Goal: Transaction & Acquisition: Obtain resource

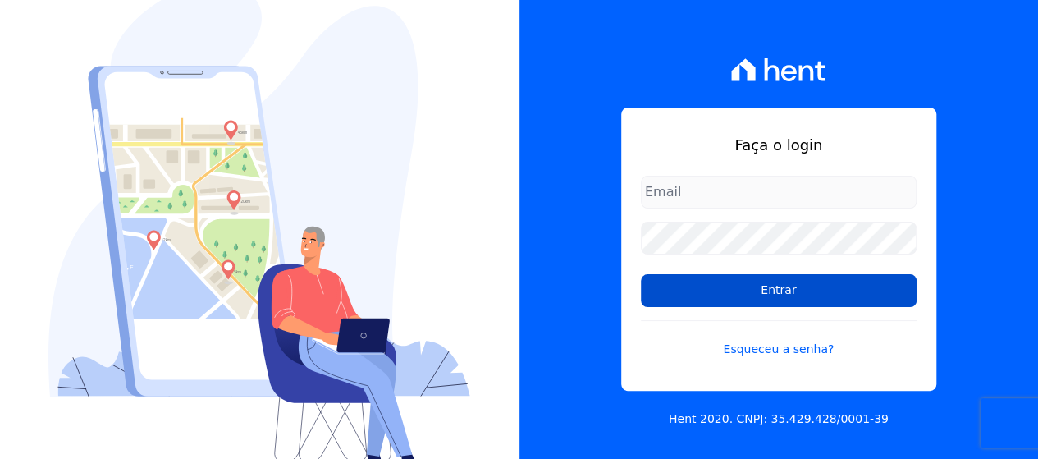
type input "[EMAIL_ADDRESS][DOMAIN_NAME]"
click at [729, 301] on input "Entrar" at bounding box center [779, 290] width 276 height 33
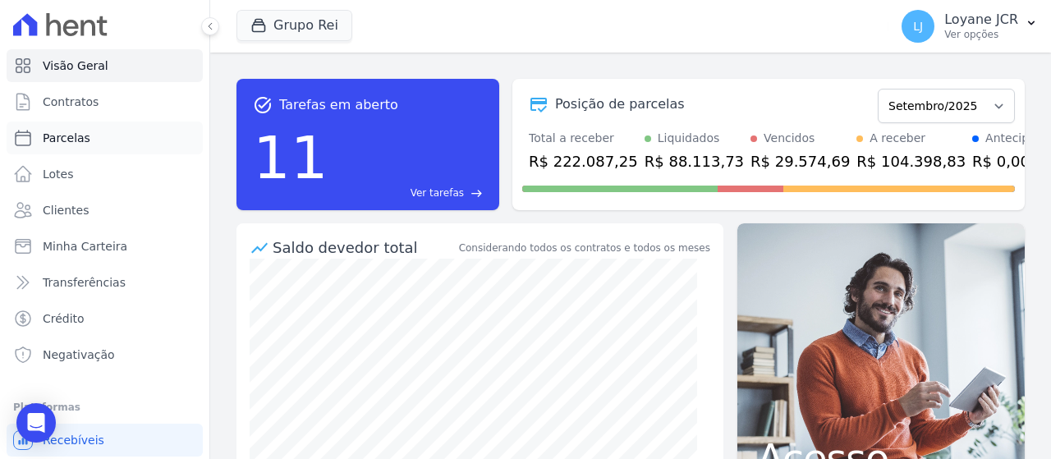
click at [90, 135] on link "Parcelas" at bounding box center [105, 137] width 196 height 33
click at [84, 211] on link "Clientes" at bounding box center [105, 210] width 196 height 33
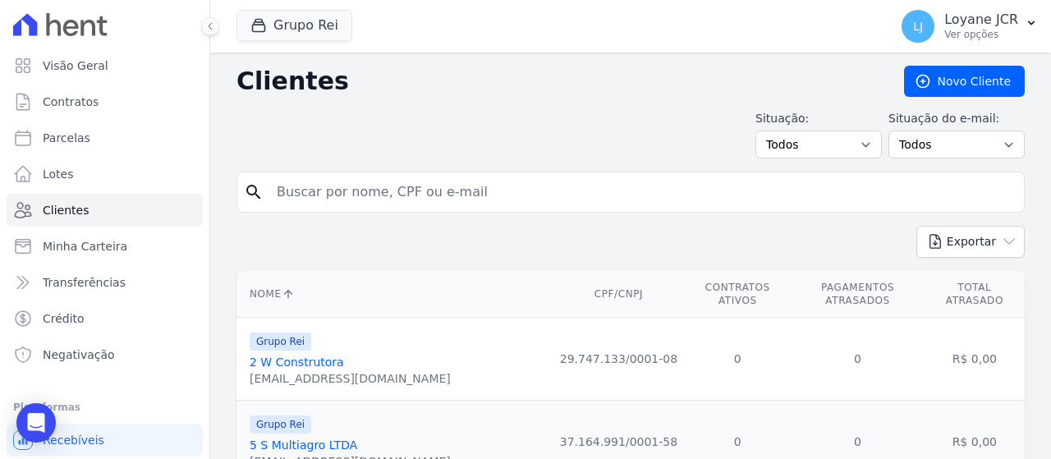
select select
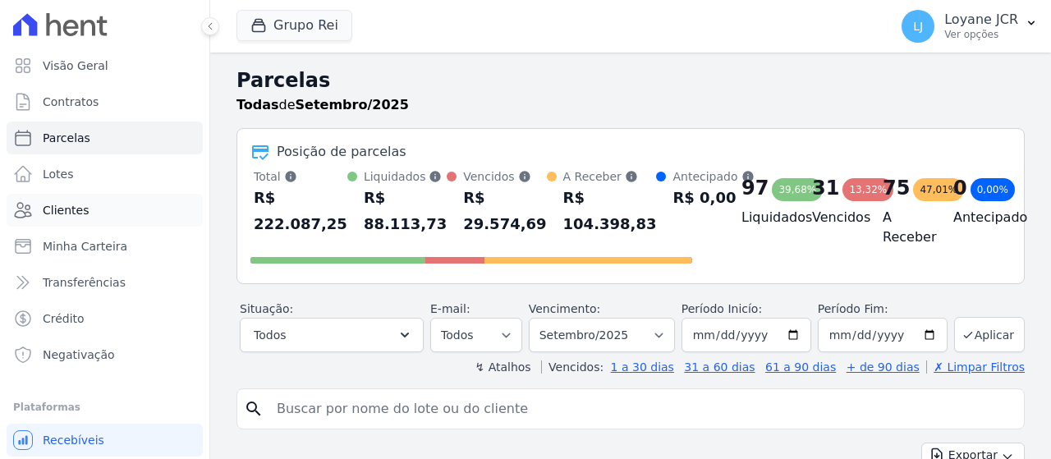
drag, startPoint x: 84, startPoint y: 211, endPoint x: 77, endPoint y: 199, distance: 13.2
click at [77, 199] on link "Clientes" at bounding box center [105, 210] width 196 height 33
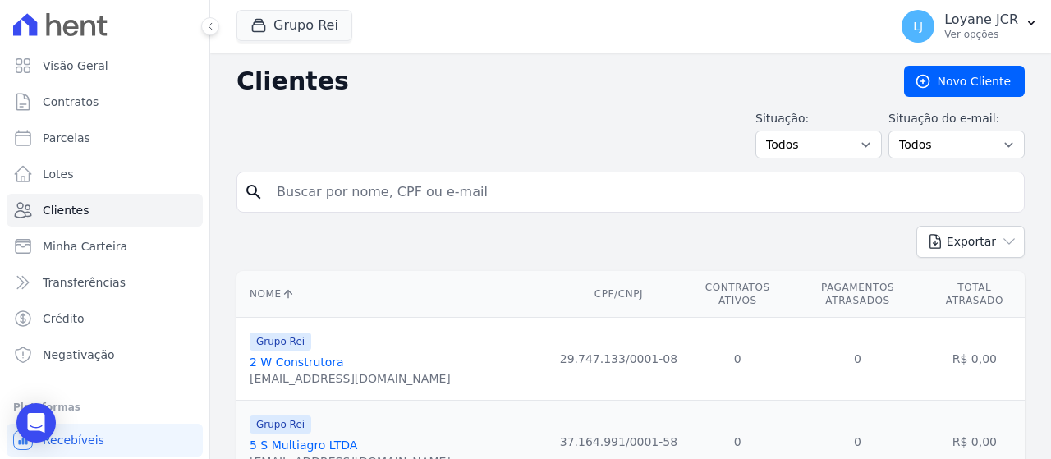
click at [417, 201] on input "search" at bounding box center [642, 192] width 750 height 33
paste input "068.626.414-25"
type input "068.626.414-25"
click at [581, 90] on h2 "Clientes" at bounding box center [556, 81] width 641 height 30
click at [494, 185] on input "068.626.414-25" at bounding box center [642, 192] width 750 height 33
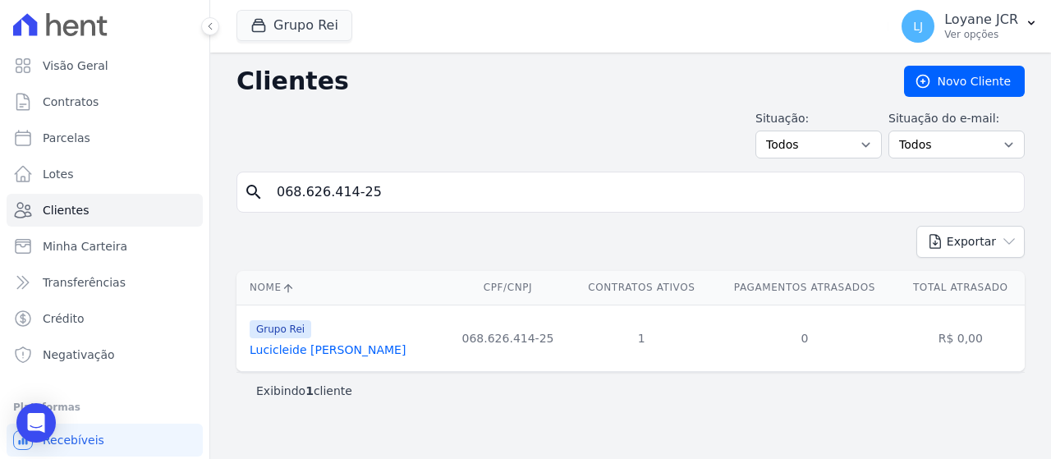
click at [300, 349] on link "Lucicleide Aniceto Da Silva" at bounding box center [328, 349] width 156 height 13
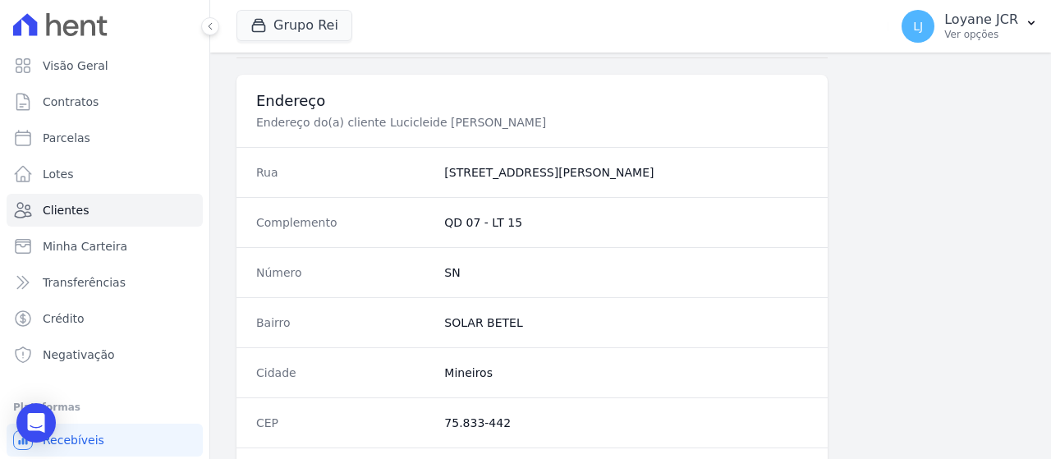
scroll to position [1157, 0]
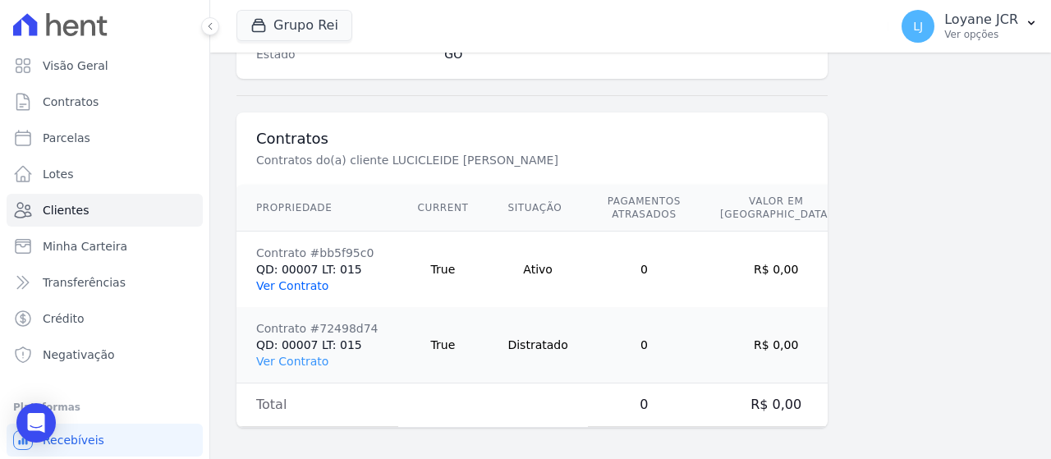
click at [292, 281] on link "Ver Contrato" at bounding box center [292, 285] width 72 height 13
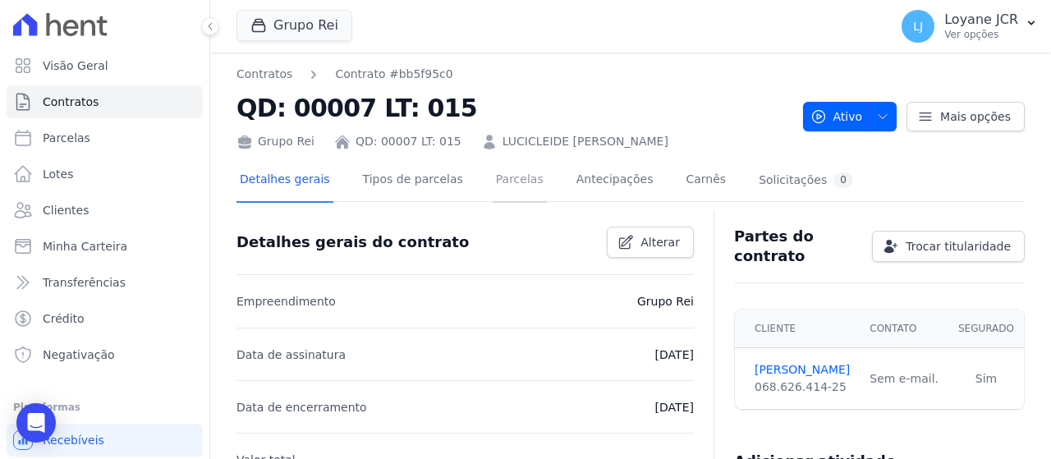
click at [492, 180] on link "Parcelas" at bounding box center [519, 181] width 54 height 44
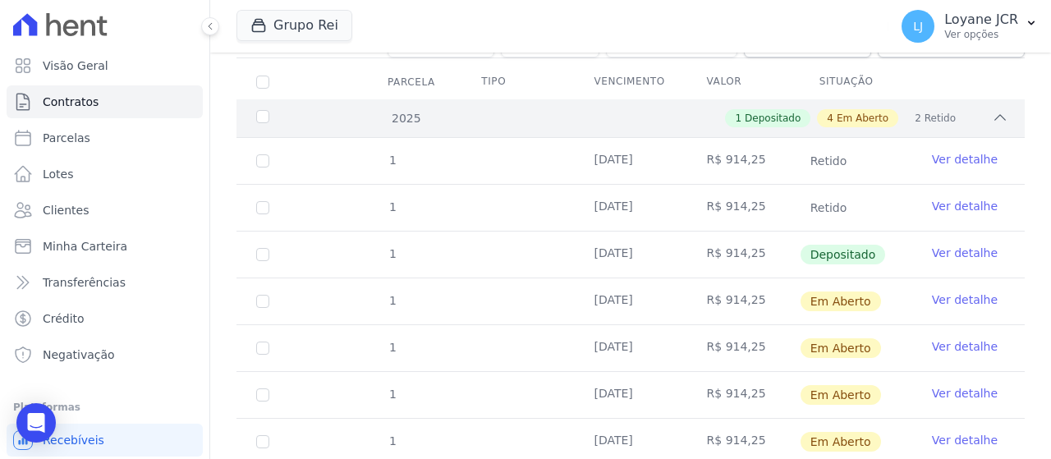
scroll to position [388, 0]
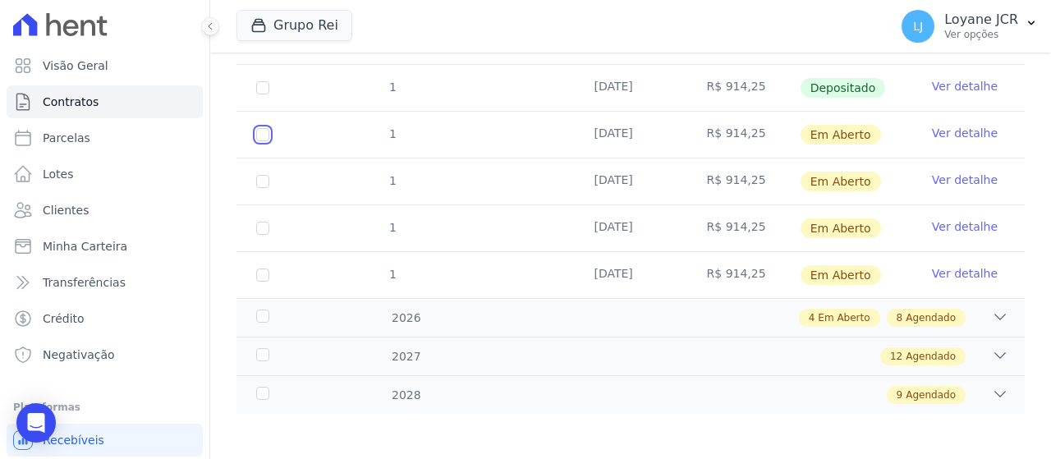
click at [263, 131] on input "checkbox" at bounding box center [262, 134] width 13 height 13
checkbox input "true"
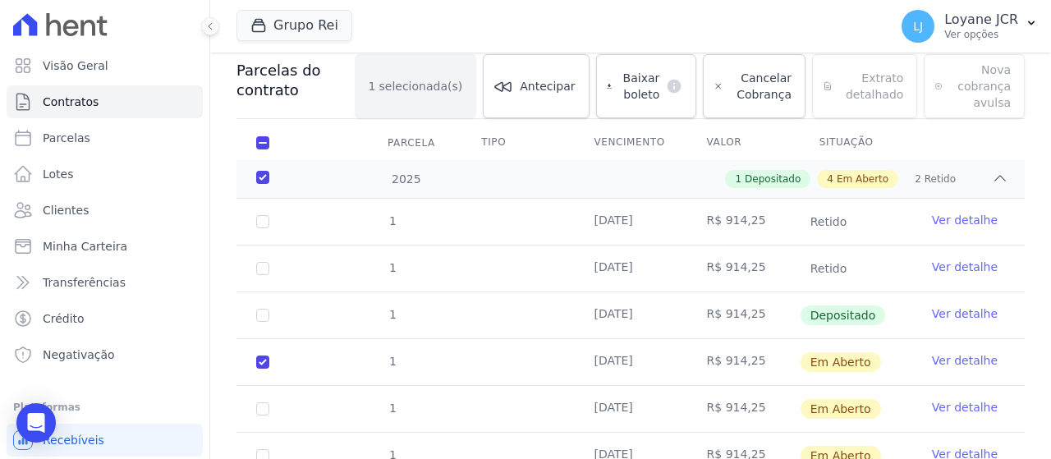
scroll to position [158, 0]
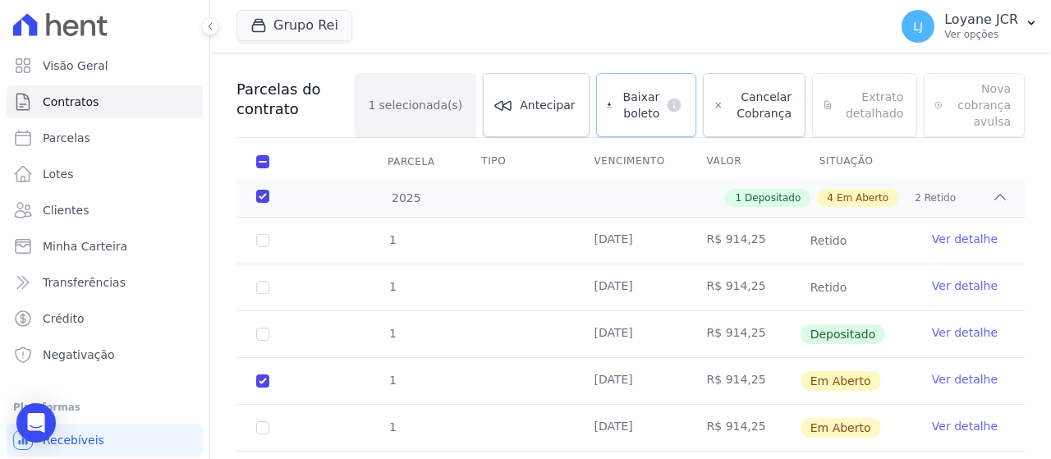
click at [628, 103] on span "Baixar boleto" at bounding box center [638, 105] width 41 height 33
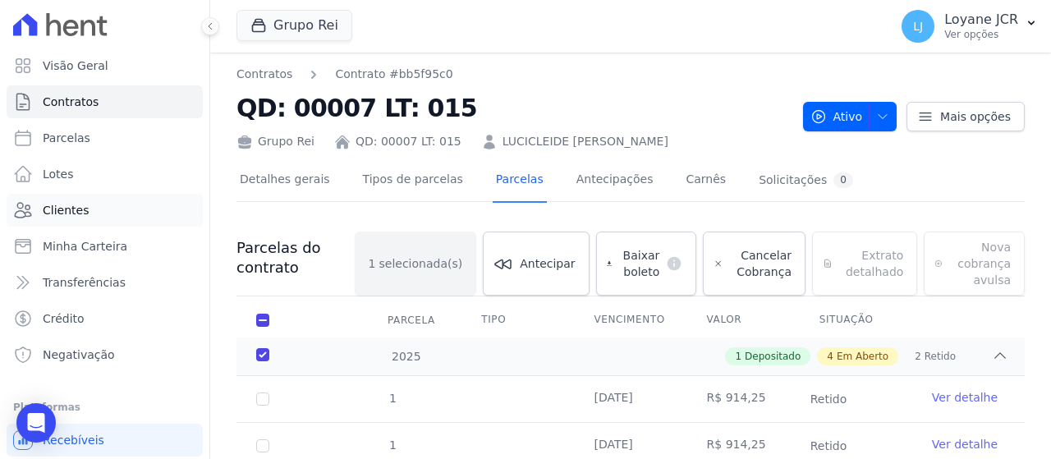
click at [87, 201] on link "Clientes" at bounding box center [105, 210] width 196 height 33
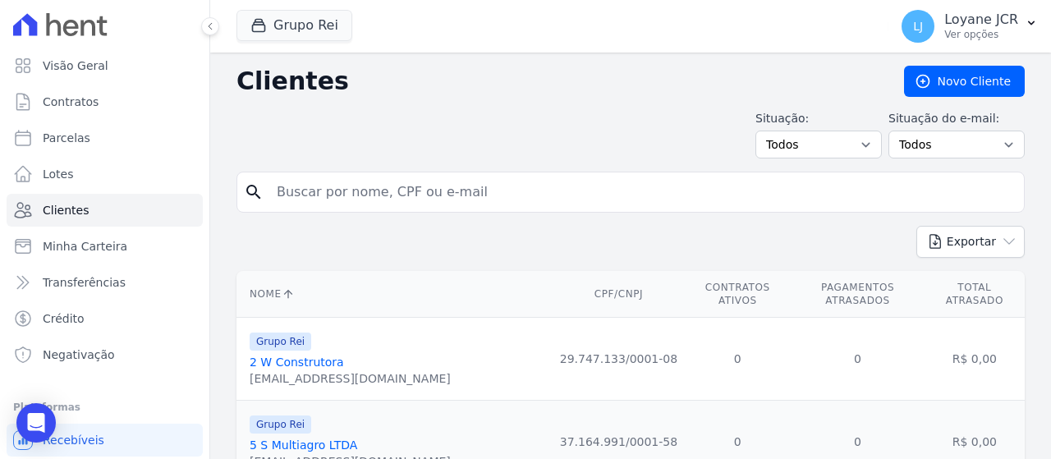
click at [314, 181] on input "search" at bounding box center [642, 192] width 750 height 33
paste input "047.798.011-25"
type input "047.798.011-25"
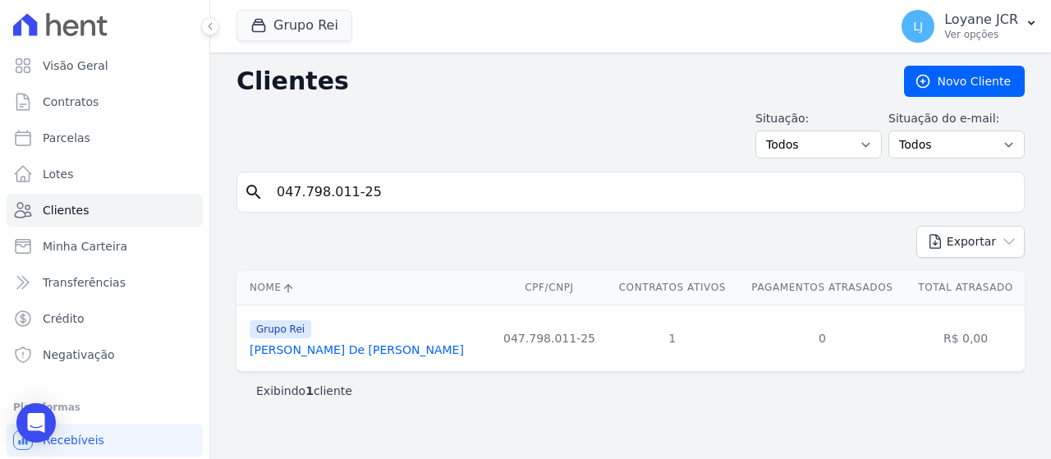
click at [373, 346] on link "Mykell Dalton De Jesus Borges" at bounding box center [357, 349] width 214 height 13
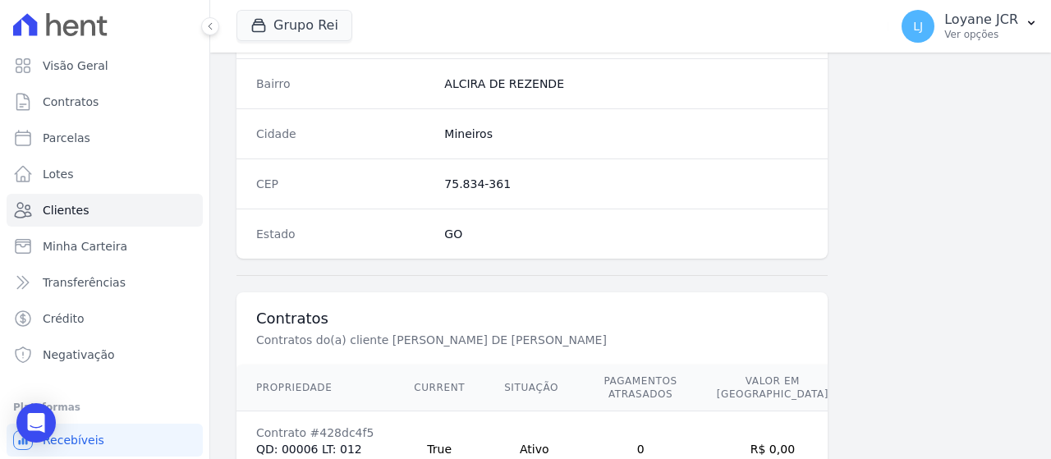
scroll to position [1157, 0]
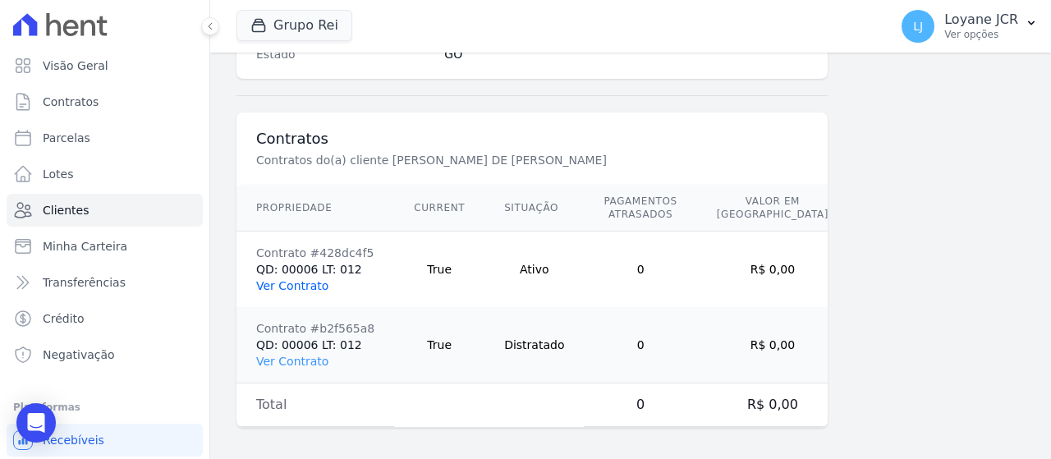
click at [314, 281] on link "Ver Contrato" at bounding box center [292, 285] width 72 height 13
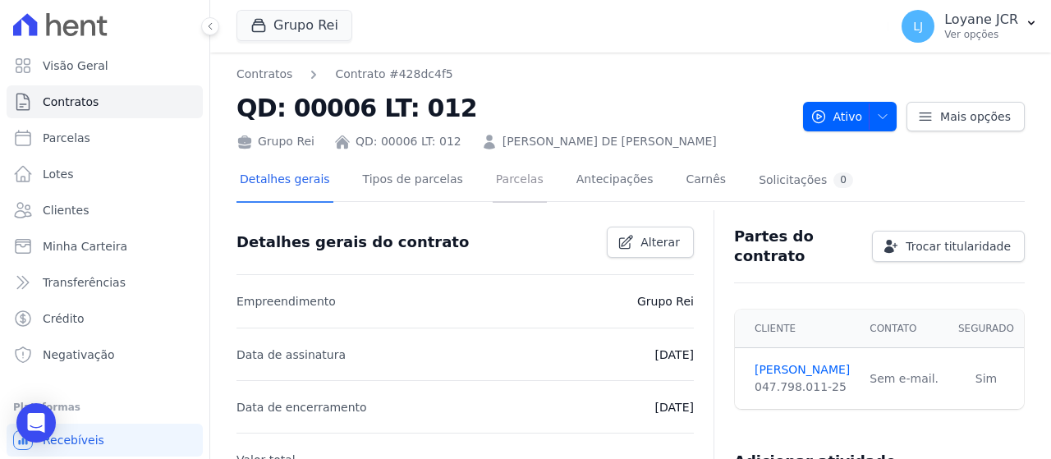
click at [492, 188] on link "Parcelas" at bounding box center [519, 181] width 54 height 44
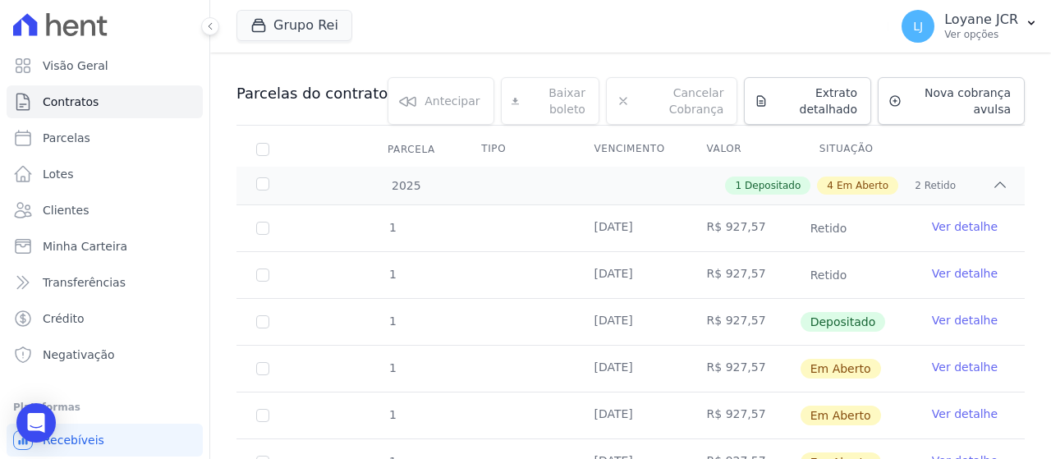
scroll to position [164, 0]
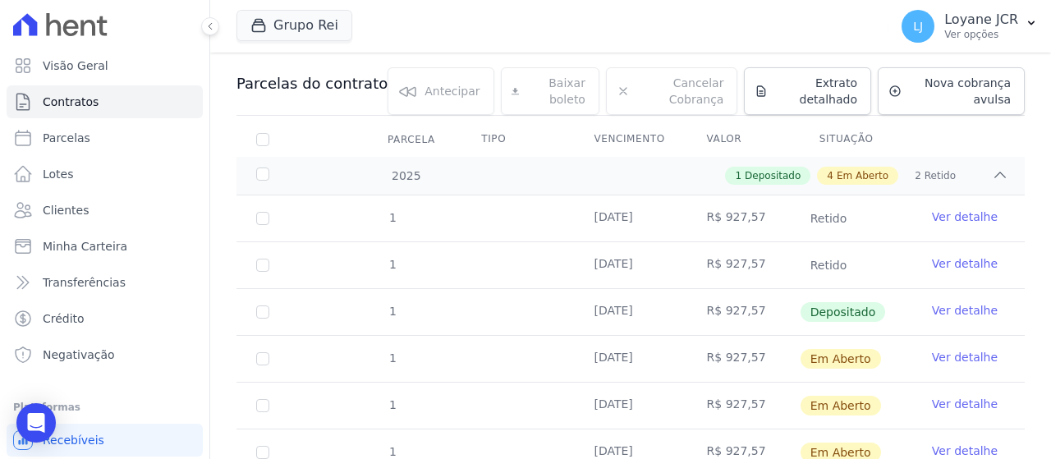
click at [254, 359] on td "1" at bounding box center [262, 359] width 53 height 46
click at [261, 360] on input "checkbox" at bounding box center [262, 358] width 13 height 13
checkbox input "true"
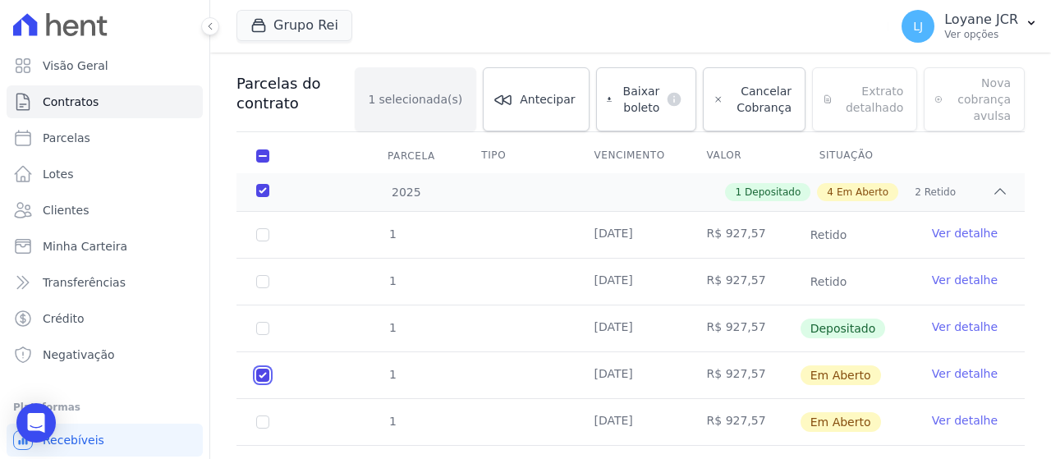
checkbox input "true"
click at [640, 94] on span "Baixar boleto" at bounding box center [638, 99] width 41 height 33
